Goal: Transaction & Acquisition: Download file/media

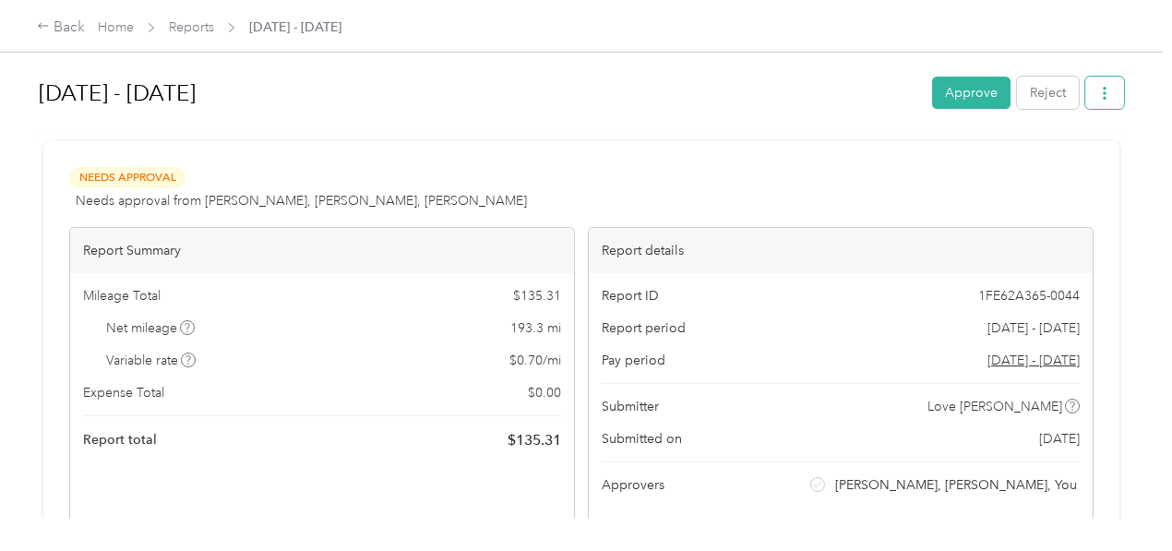
click at [1115, 85] on button "button" at bounding box center [1104, 93] width 39 height 32
click at [1021, 154] on span "Download" at bounding box center [1047, 159] width 61 height 19
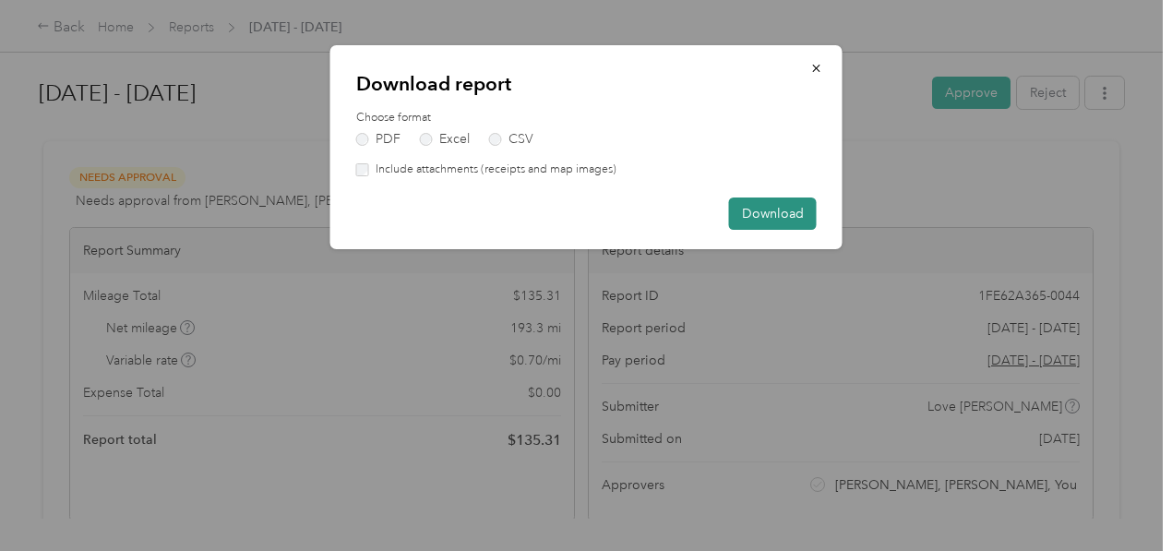
click at [786, 207] on button "Download" at bounding box center [773, 213] width 88 height 32
